Goal: Task Accomplishment & Management: Use online tool/utility

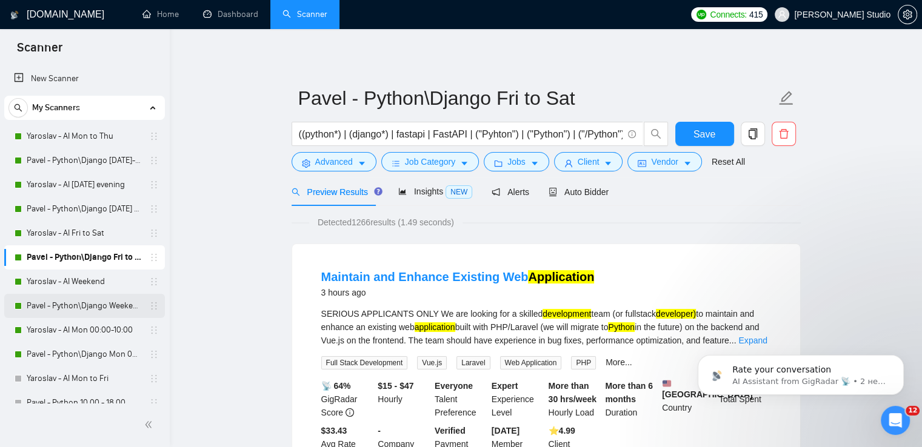
click at [86, 308] on link "Pavel - Python\Django Weekends" at bounding box center [84, 306] width 115 height 24
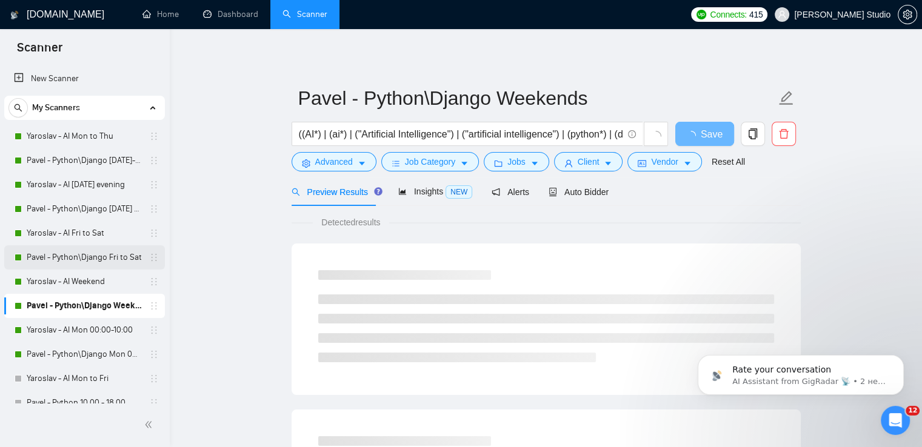
click at [68, 256] on link "Pavel - Python\Django Fri to Sat" at bounding box center [84, 257] width 115 height 24
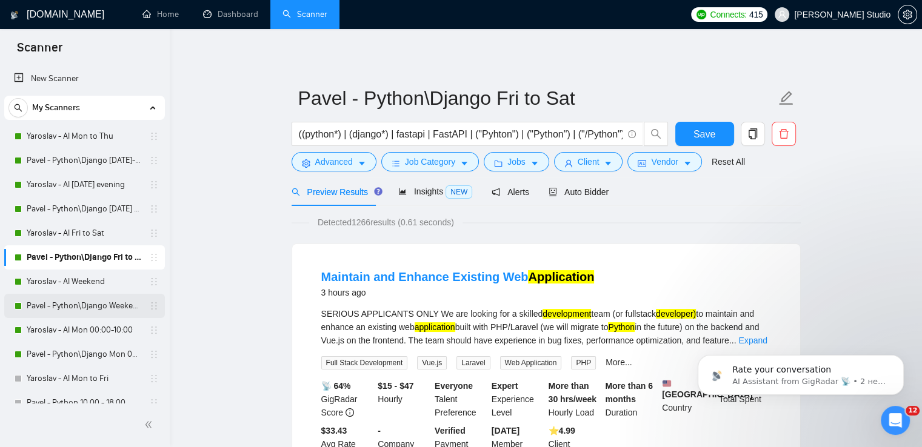
click at [64, 304] on link "Pavel - Python\Django Weekends" at bounding box center [84, 306] width 115 height 24
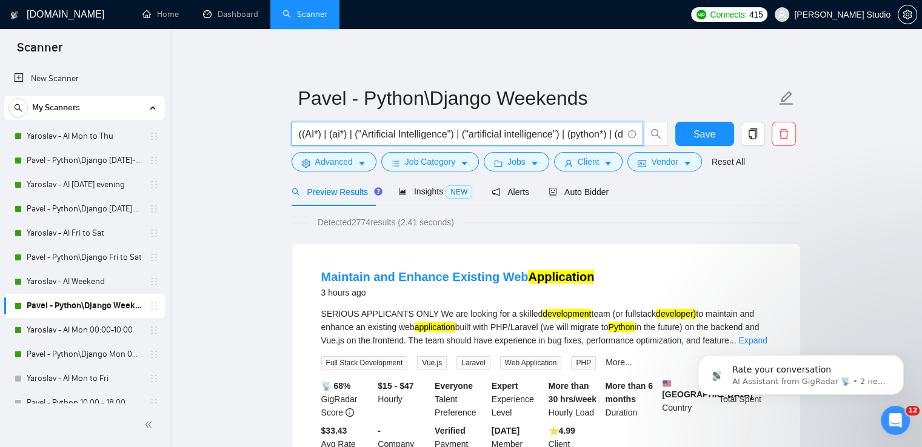
drag, startPoint x: 304, startPoint y: 135, endPoint x: 569, endPoint y: 131, distance: 265.5
click at [569, 131] on input "((AI*) | (ai*) | ("Artificial Intelligence") | ("artificial intelligence") | (p…" at bounding box center [461, 134] width 324 height 15
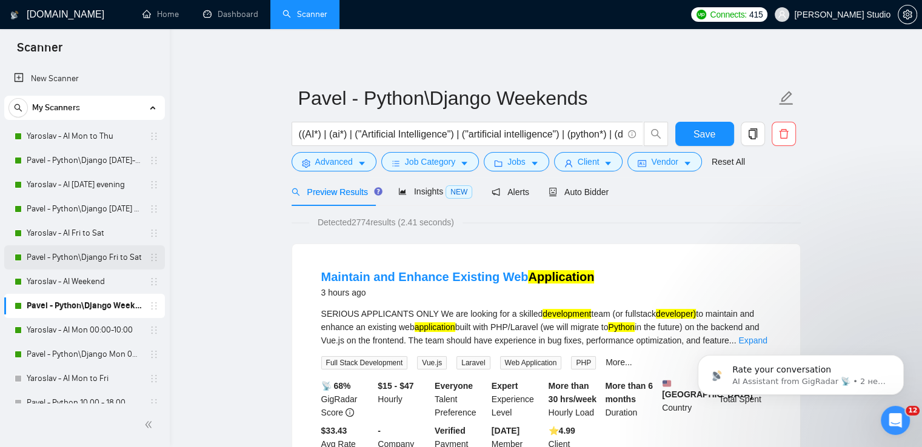
click at [82, 253] on link "Pavel - Python\Django Fri to Sat" at bounding box center [84, 257] width 115 height 24
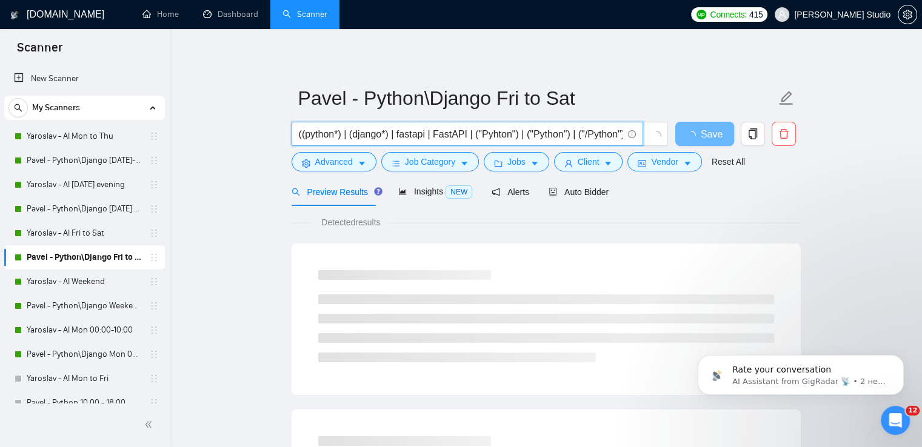
click at [304, 135] on input "((python*) | (django*) | fastapi | FastAPI | ("Pyhton") | ("Python") | ("/Pytho…" at bounding box center [461, 134] width 324 height 15
paste input "AI*) | (ai*) | ("Artificial Intelligence") | ("artificial intelligence") | ("
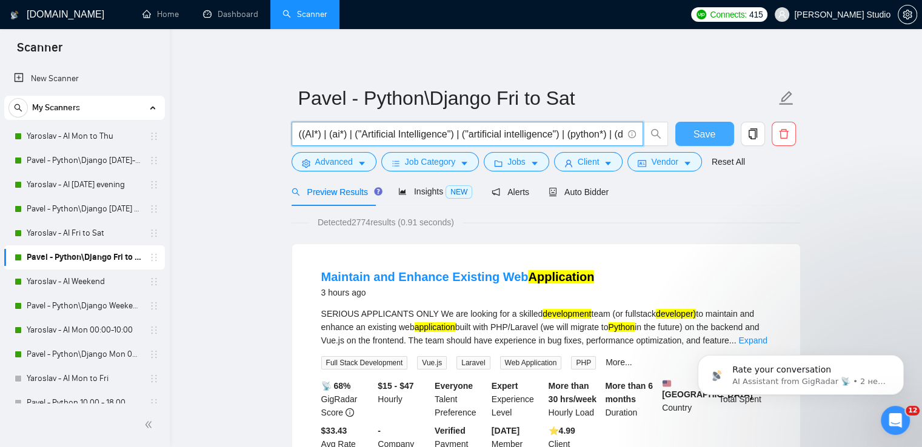
type input "((AI*) | (ai*) | ("Artificial Intelligence") | ("artificial intelligence") | (p…"
click at [707, 125] on button "Save" at bounding box center [704, 134] width 59 height 24
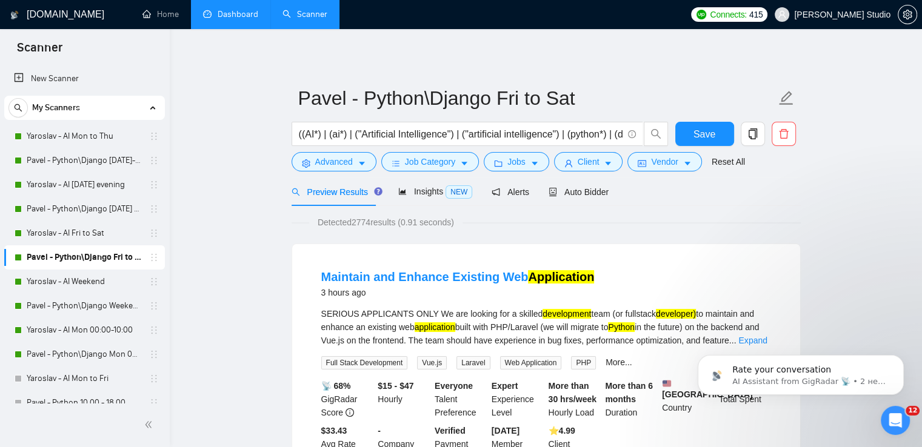
click at [233, 17] on link "Dashboard" at bounding box center [230, 14] width 55 height 10
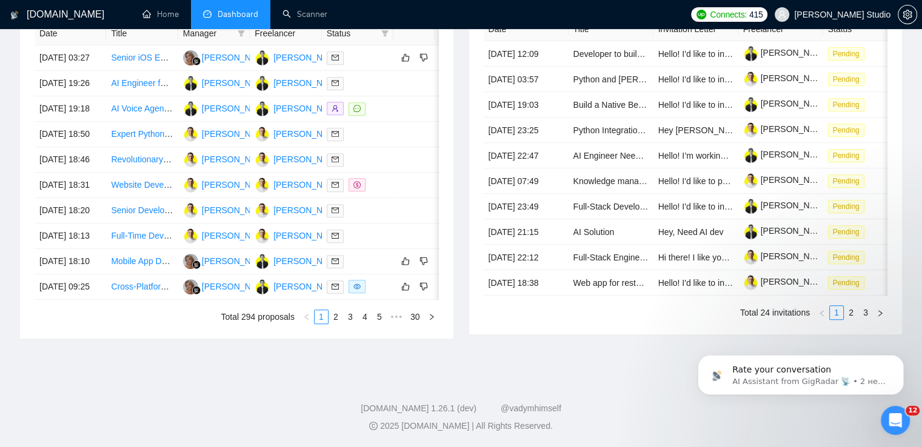
scroll to position [545, 0]
click at [338, 324] on link "2" at bounding box center [335, 316] width 13 height 13
